Goal: Task Accomplishment & Management: Manage account settings

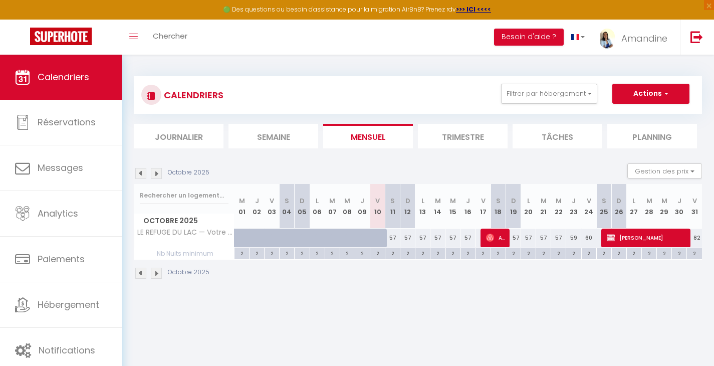
click at [639, 238] on span "[PERSON_NAME]" at bounding box center [647, 237] width 80 height 19
select select "OK"
select select "KO"
select select "0"
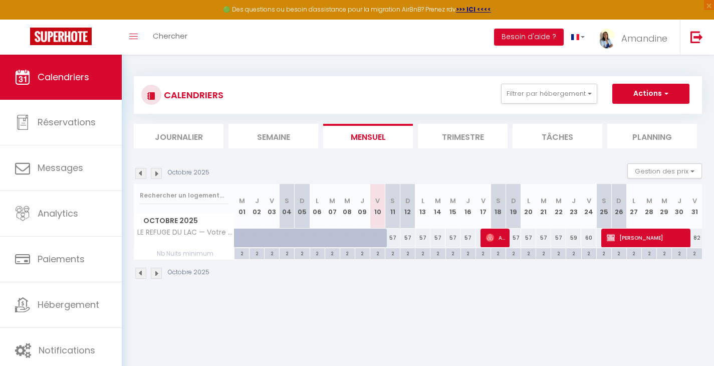
select select "1"
select select
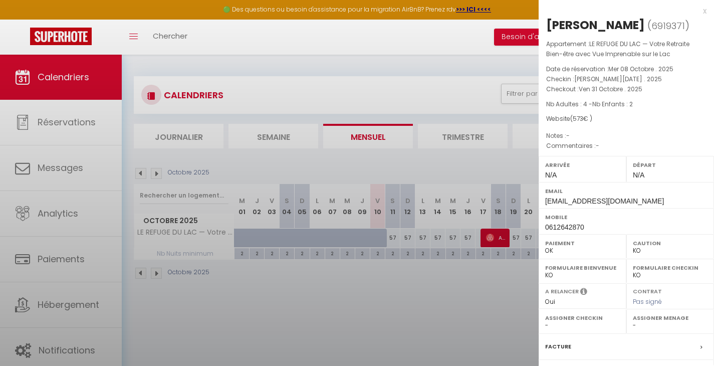
select select "51415"
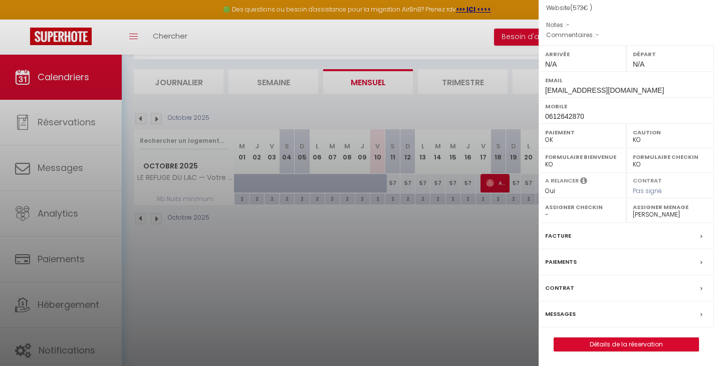
scroll to position [111, 0]
click at [612, 342] on link "Détails de la réservation" at bounding box center [626, 344] width 144 height 13
select select
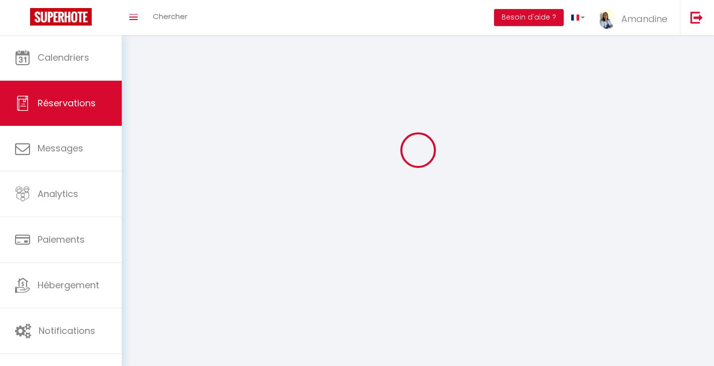
select select
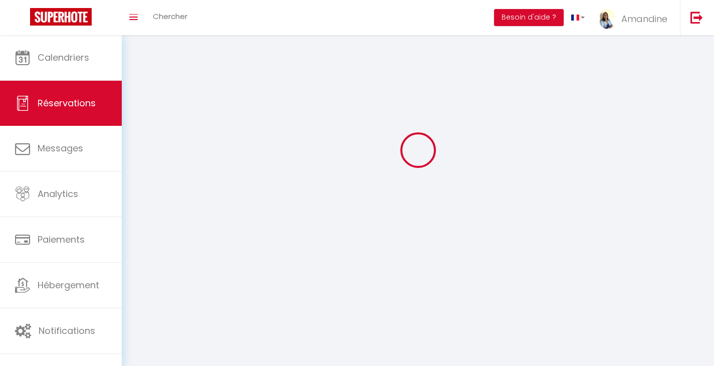
select select
checkbox input "false"
select select
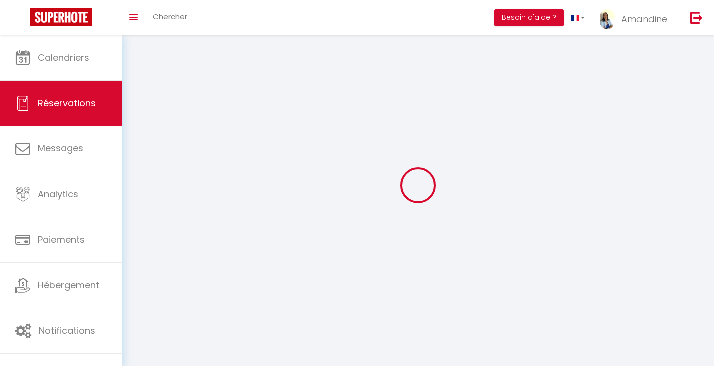
select select
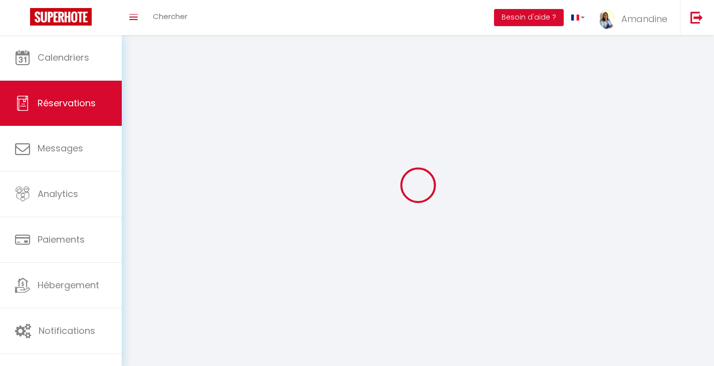
checkbox input "false"
select select
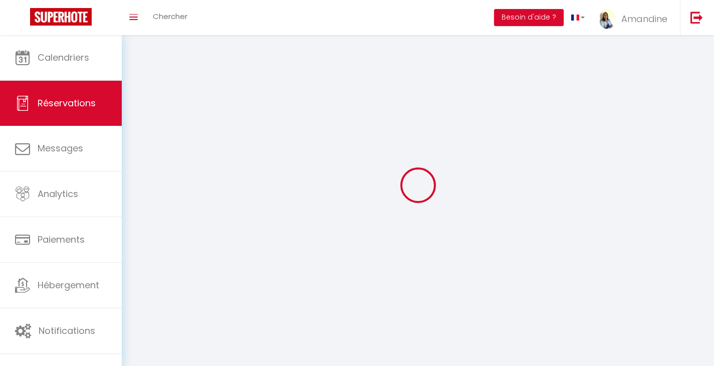
select select
checkbox input "false"
select select
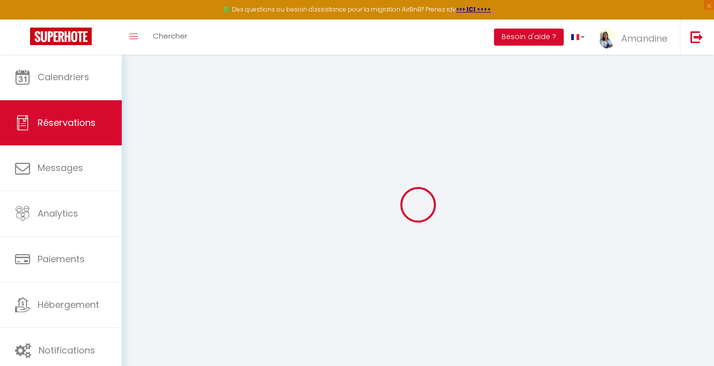
select select
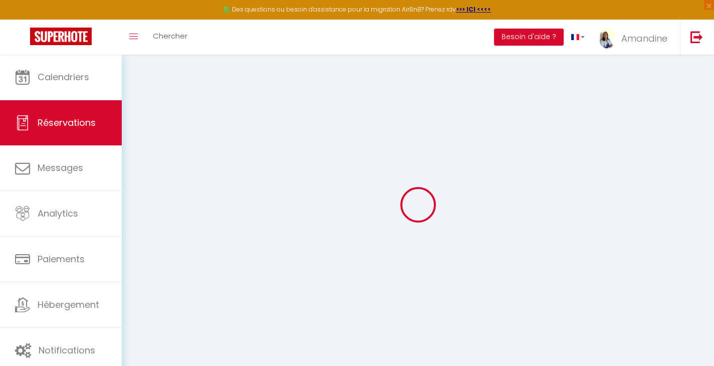
select select
checkbox input "false"
type input "Cécile"
type input "Guittard"
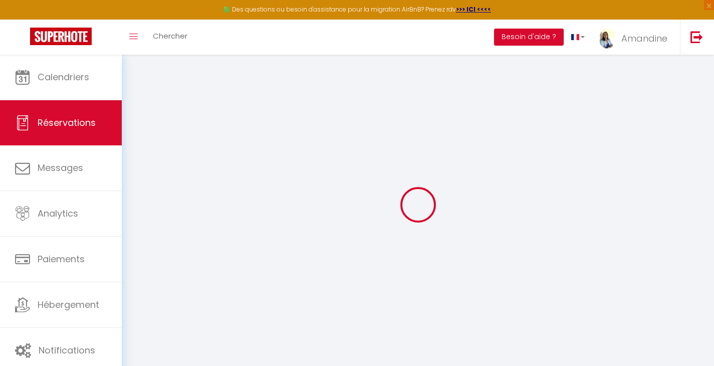
type input "[EMAIL_ADDRESS][DOMAIN_NAME]"
type input "0612642870"
type input "63122"
type input "[STREET_ADDRESS] manson"
type input "Saint gènes champanelle"
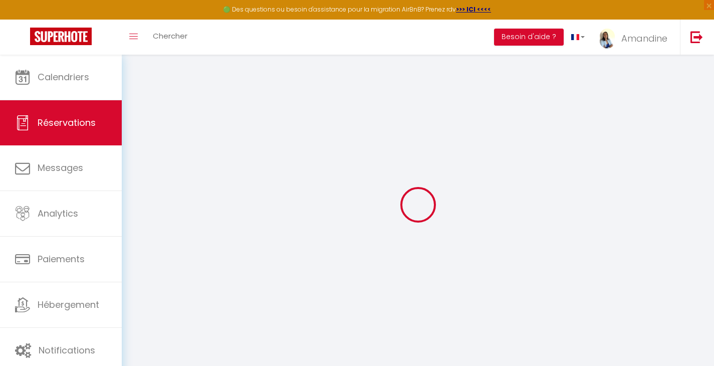
select select "FR"
select select "55940"
select select "1"
type input "Sam 25 Octobre 2025"
select select
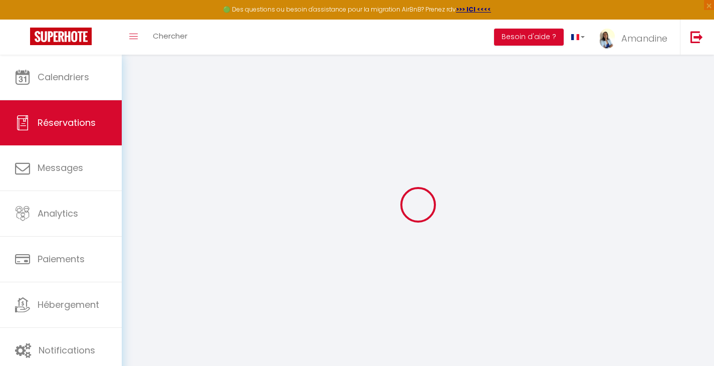
type input "Ven 31 Octobre 2025"
select select
type input "4"
type input "2"
select select "10"
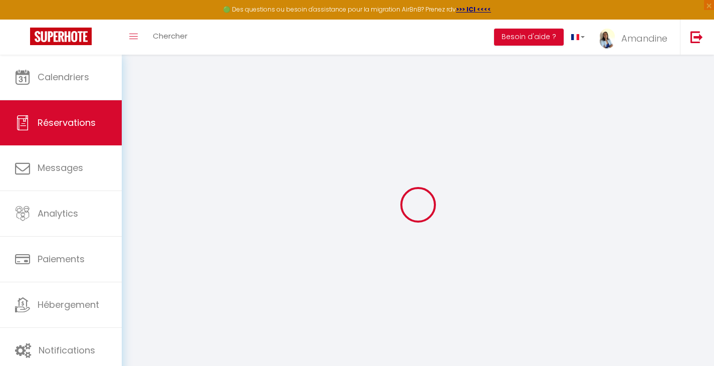
select select
type input "462"
checkbox input "false"
type input "286.5"
select select "69"
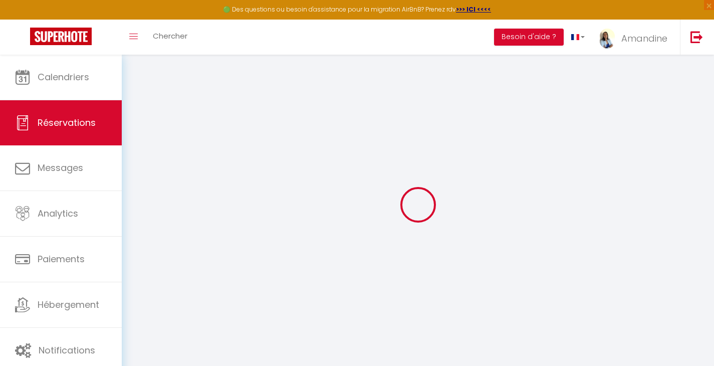
type input "0"
select select
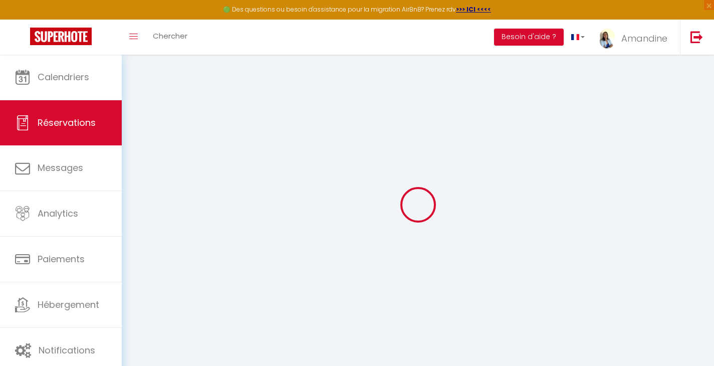
select select "12"
select select "14"
checkbox input "false"
select select
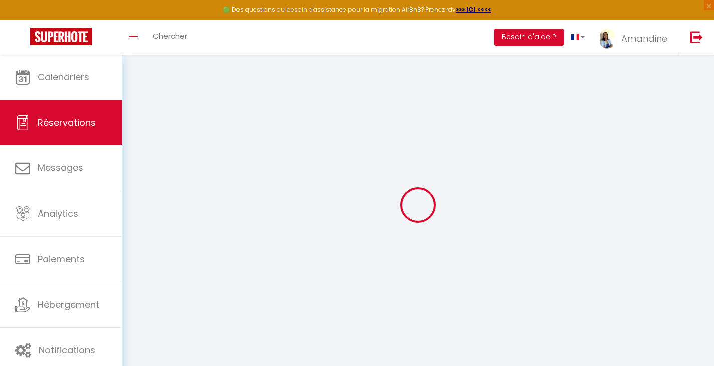
checkbox input "false"
select select
checkbox input "false"
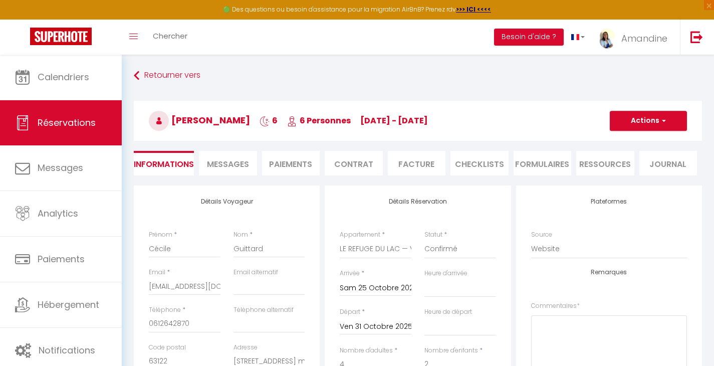
type input "75"
type input "36"
select select
checkbox input "false"
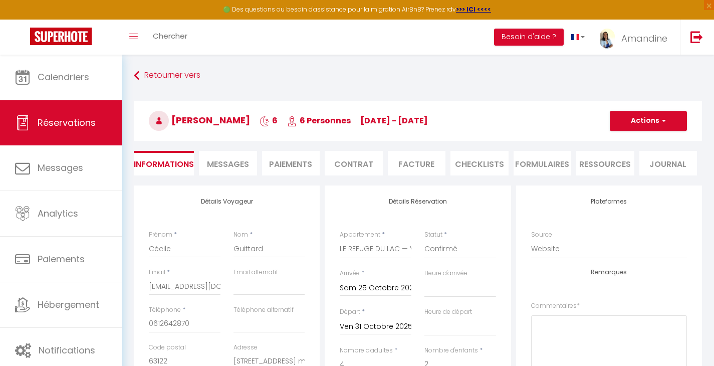
select select
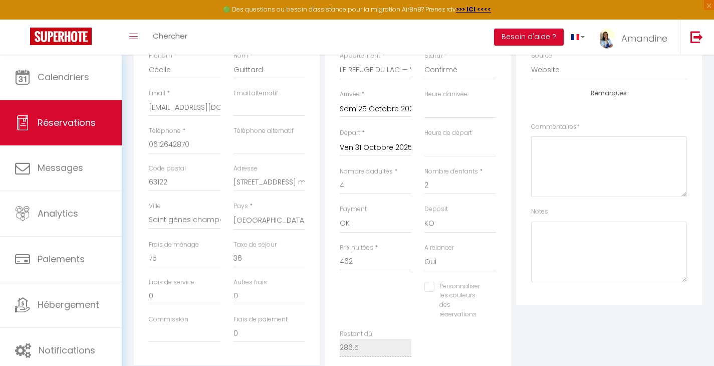
scroll to position [192, 0]
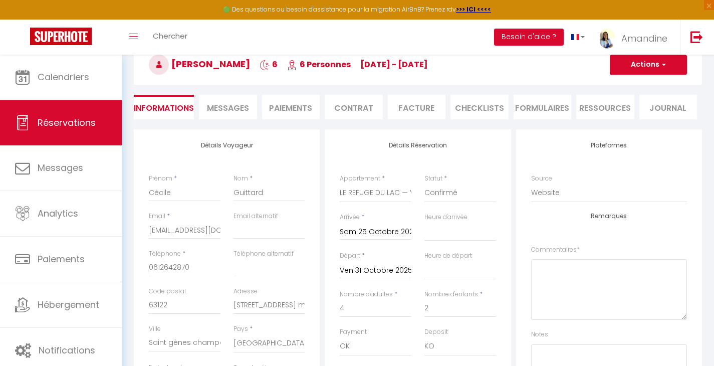
click at [290, 108] on li "Paiements" at bounding box center [291, 107] width 58 height 25
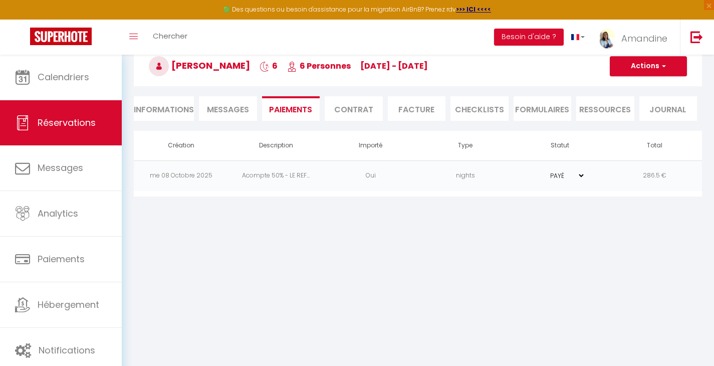
scroll to position [55, 0]
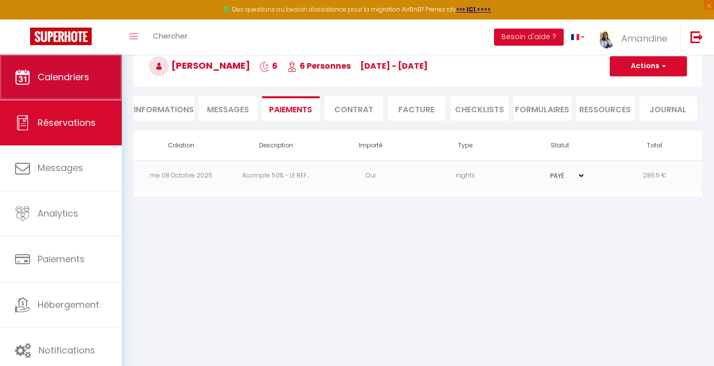
click at [70, 82] on span "Calendriers" at bounding box center [64, 77] width 52 height 13
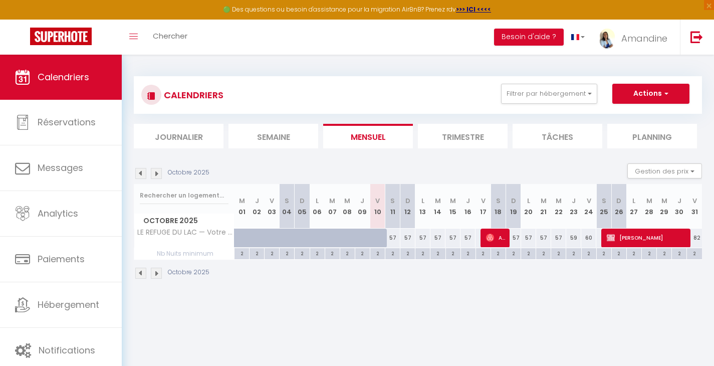
click at [588, 238] on div "60" at bounding box center [588, 237] width 15 height 19
type input "60"
type input "Ven 24 Octobre 2025"
type input "Sam 25 Octobre 2025"
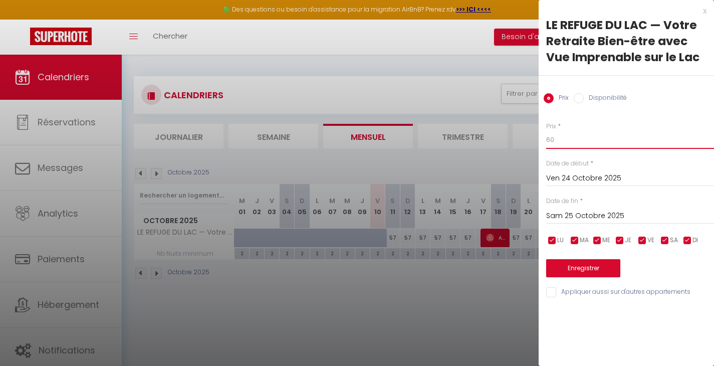
click at [554, 142] on input "60" at bounding box center [630, 140] width 168 height 18
type input "6"
type input "77"
click at [595, 268] on button "Enregistrer" at bounding box center [583, 268] width 74 height 18
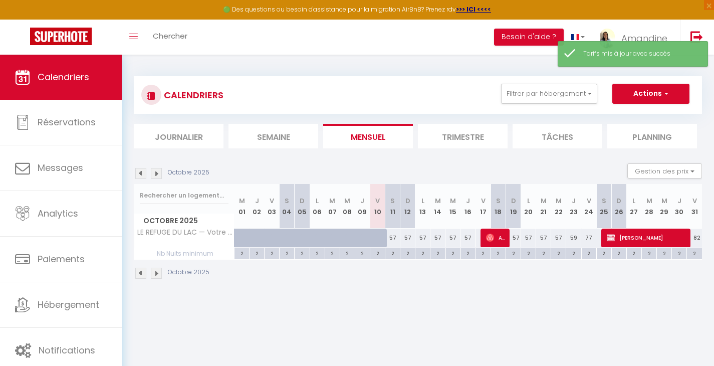
click at [516, 240] on div "57" at bounding box center [512, 237] width 15 height 19
type input "57"
type input "Dim 19 Octobre 2025"
type input "Lun 20 Octobre 2025"
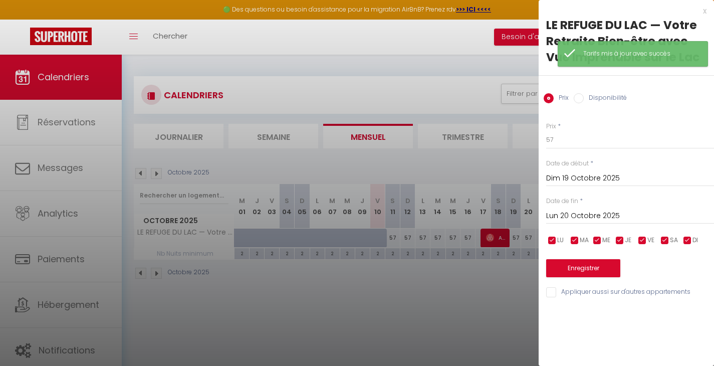
click at [582, 98] on input "Disponibilité" at bounding box center [578, 98] width 10 height 10
radio input "true"
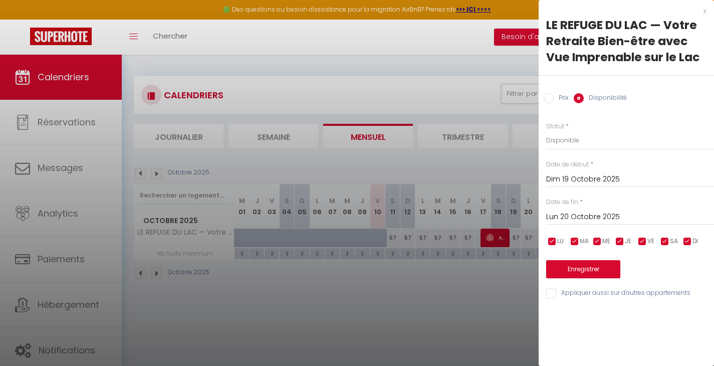
click at [547, 98] on input "Prix" at bounding box center [548, 98] width 10 height 10
radio input "true"
radio input "false"
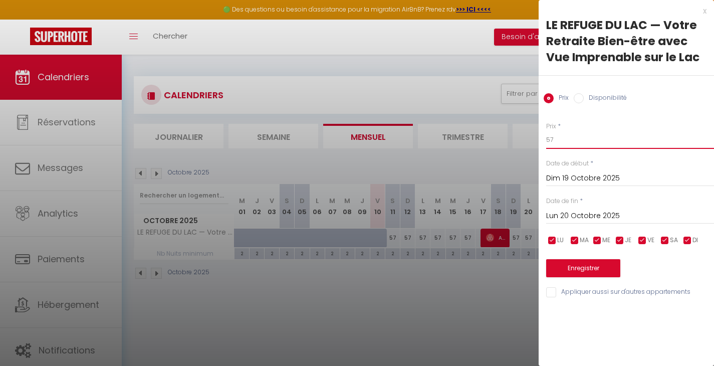
click at [560, 141] on input "57" at bounding box center [630, 140] width 168 height 18
type input "5"
type input "77"
click at [586, 213] on input "Lun 20 Octobre 2025" at bounding box center [630, 215] width 168 height 13
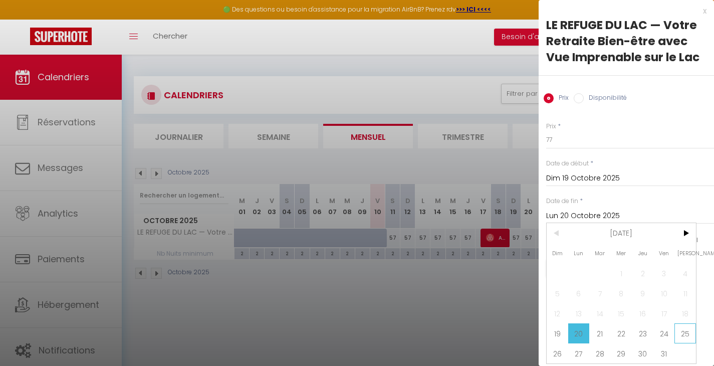
click at [683, 335] on span "25" at bounding box center [685, 333] width 22 height 20
type input "Sam 25 Octobre 2025"
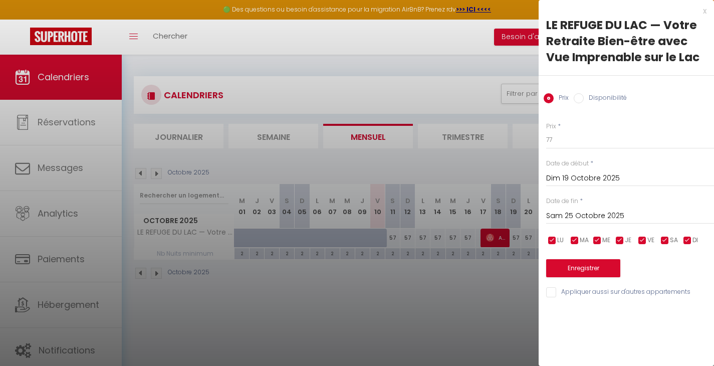
click at [608, 266] on button "Enregistrer" at bounding box center [583, 268] width 74 height 18
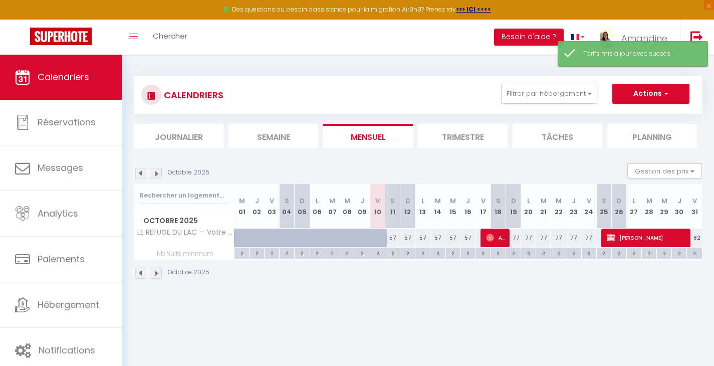
click at [558, 292] on div "CALENDRIERS Filtrer par hébergement Tous AU TEMPS POUR SOI — Luxe, Nature et Me…" at bounding box center [418, 178] width 592 height 246
click at [395, 238] on div "57" at bounding box center [392, 237] width 15 height 19
type input "57"
type input "Sam 11 Octobre 2025"
type input "Dim 12 Octobre 2025"
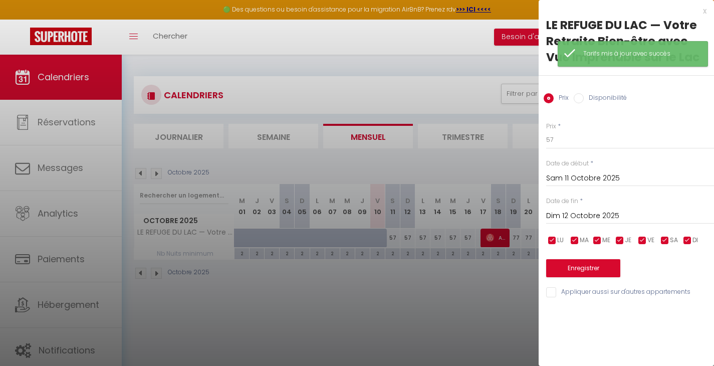
click at [492, 289] on div at bounding box center [357, 183] width 714 height 366
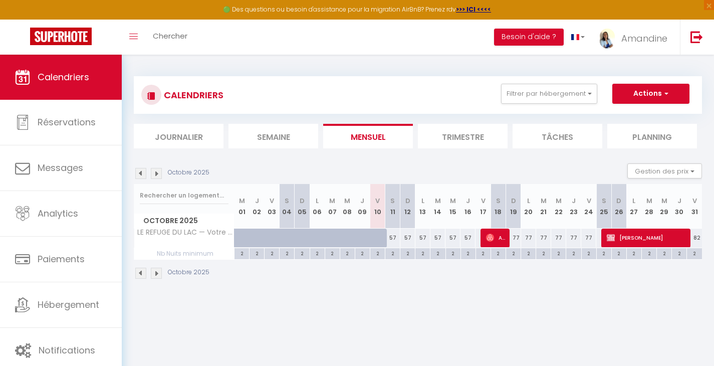
click at [398, 242] on div "57" at bounding box center [392, 237] width 15 height 19
type input "57"
type input "Sam 11 Octobre 2025"
type input "Dim 12 Octobre 2025"
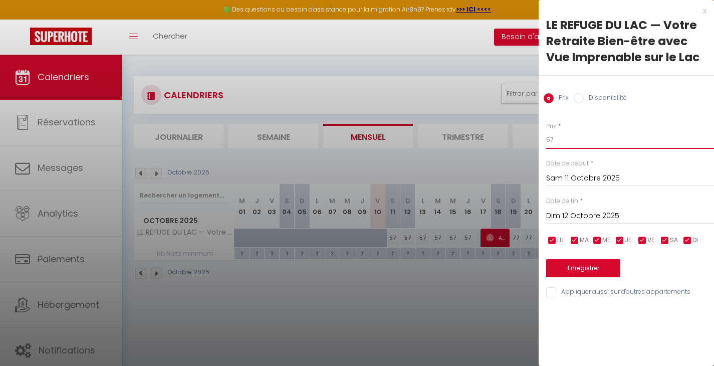
click at [546, 140] on input "57" at bounding box center [630, 140] width 168 height 18
click at [566, 142] on input "57" at bounding box center [630, 140] width 168 height 18
type input "5"
type input "77"
click at [579, 270] on button "Enregistrer" at bounding box center [583, 268] width 74 height 18
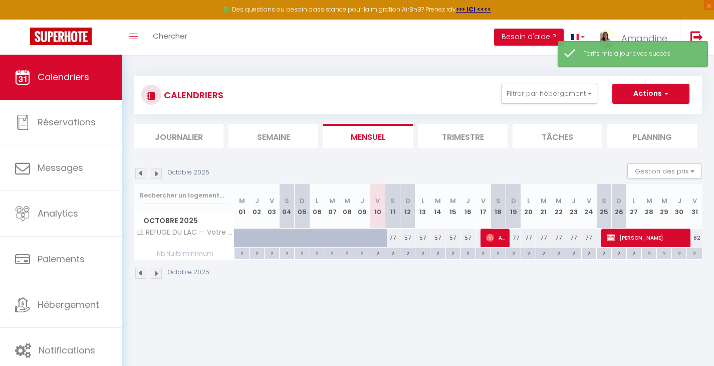
click at [392, 241] on div "77" at bounding box center [392, 237] width 15 height 19
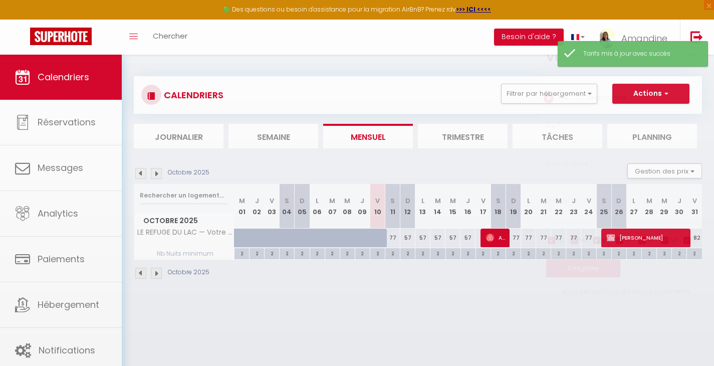
type input "77"
type input "Sam 11 Octobre 2025"
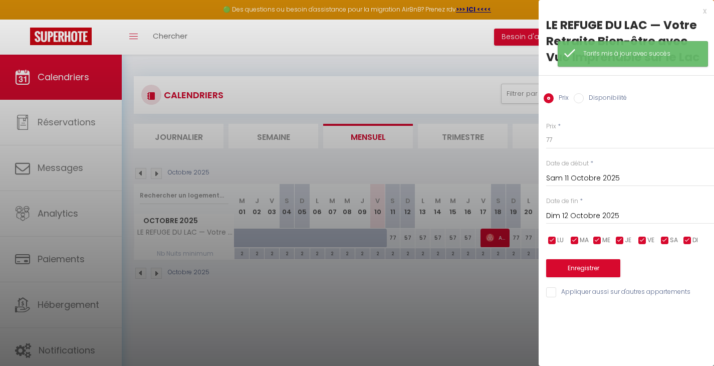
click at [583, 218] on input "Dim 12 Octobre 2025" at bounding box center [630, 215] width 168 height 13
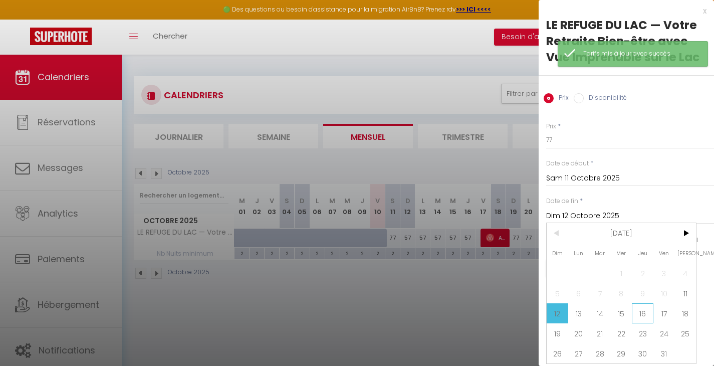
click at [643, 318] on span "16" at bounding box center [643, 313] width 22 height 20
type input "Jeu 16 Octobre 2025"
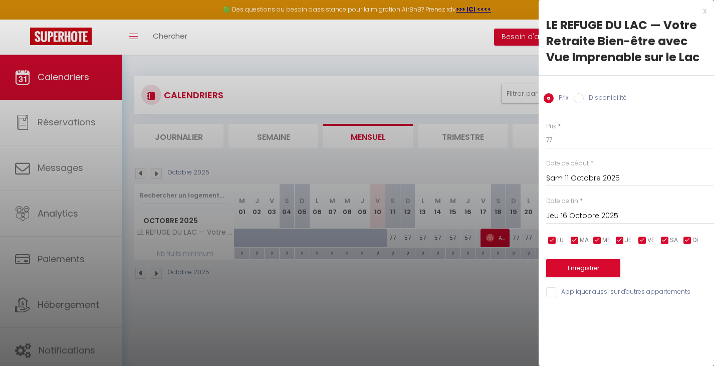
click at [468, 241] on div at bounding box center [357, 183] width 714 height 366
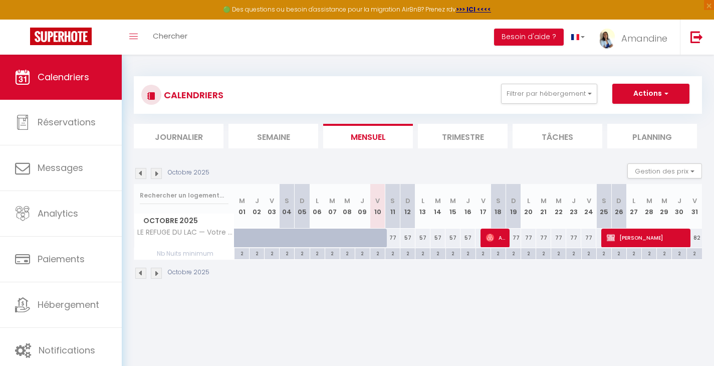
click at [471, 239] on div "57" at bounding box center [467, 237] width 15 height 19
type input "57"
type input "Jeu 16 Octobre 2025"
type input "Ven 17 Octobre 2025"
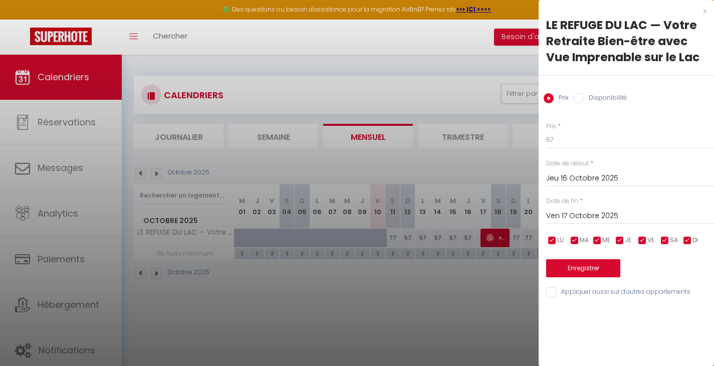
click at [567, 179] on input "Jeu 16 Octobre 2025" at bounding box center [630, 178] width 168 height 13
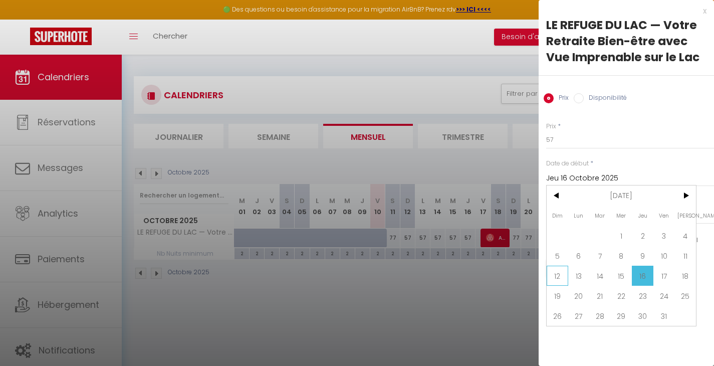
click at [558, 279] on span "12" at bounding box center [557, 275] width 22 height 20
type input "Dim 12 Octobre 2025"
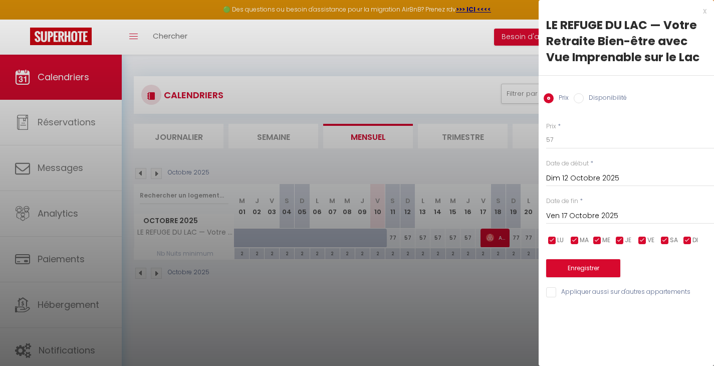
click at [587, 213] on input "Ven 17 Octobre 2025" at bounding box center [630, 215] width 168 height 13
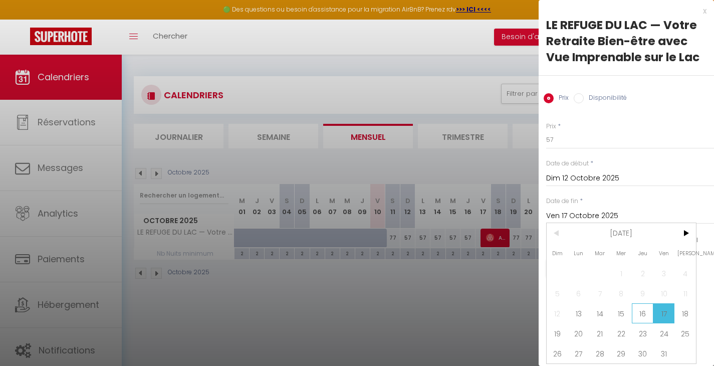
click at [642, 315] on span "16" at bounding box center [643, 313] width 22 height 20
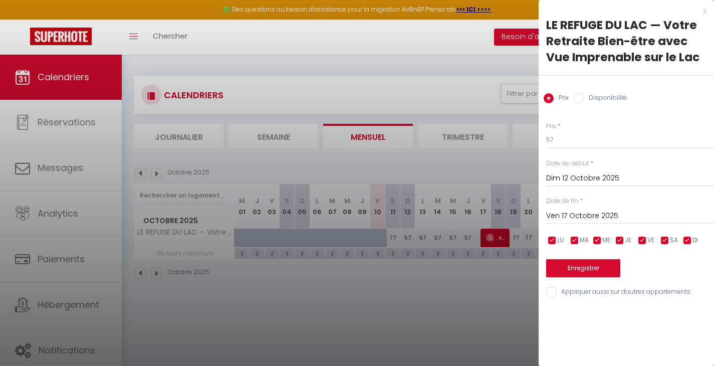
type input "Jeu 16 Octobre 2025"
click at [559, 140] on input "57" at bounding box center [630, 140] width 168 height 18
type input "5"
type input "77"
click at [577, 275] on button "Enregistrer" at bounding box center [583, 268] width 74 height 18
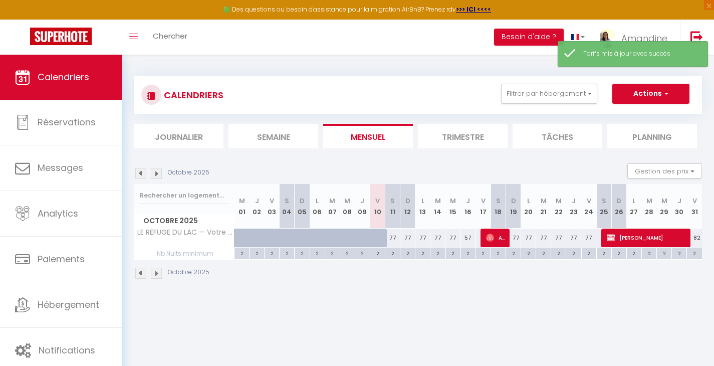
click at [468, 240] on div "57" at bounding box center [467, 237] width 15 height 19
type input "57"
type input "Jeu 16 Octobre 2025"
type input "Ven 17 Octobre 2025"
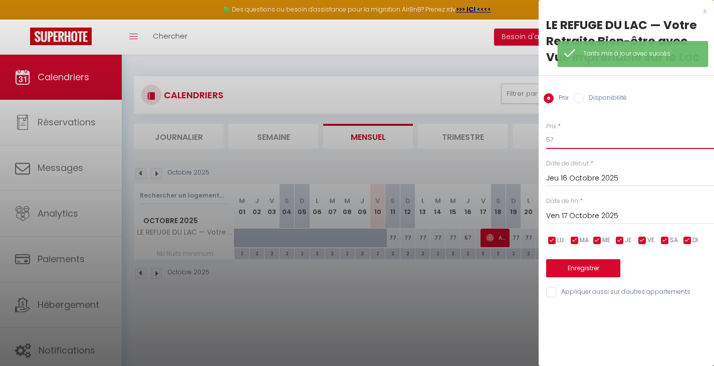
click at [564, 146] on input "57" at bounding box center [630, 140] width 168 height 18
type input "5"
type input "77"
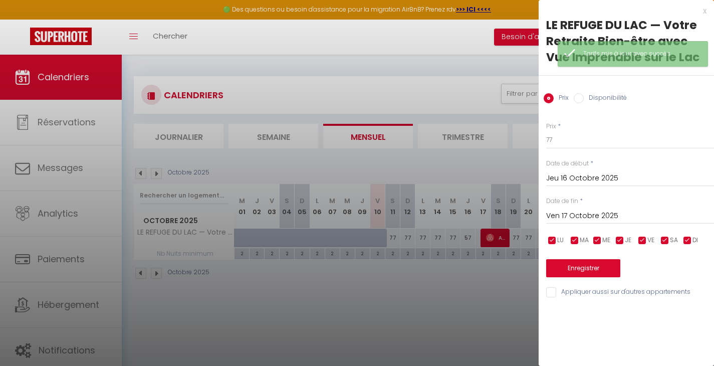
click at [585, 271] on button "Enregistrer" at bounding box center [583, 268] width 74 height 18
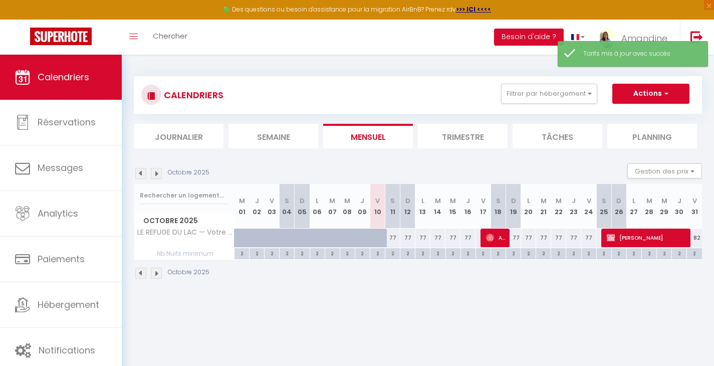
click at [512, 281] on div "Octobre 2025" at bounding box center [418, 274] width 568 height 30
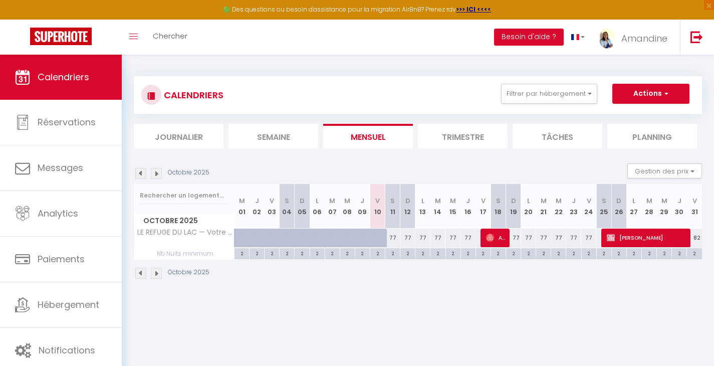
click at [464, 144] on li "Trimestre" at bounding box center [463, 136] width 90 height 25
